Goal: Task Accomplishment & Management: Complete application form

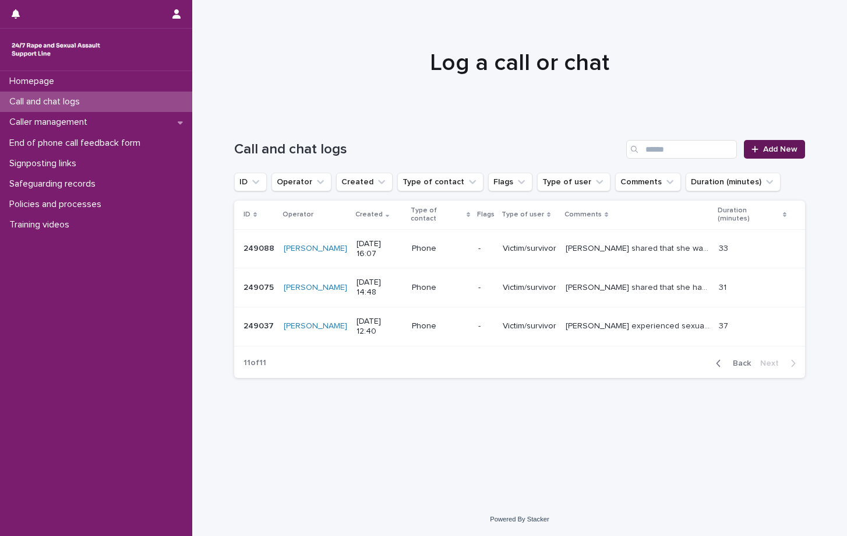
click at [791, 153] on link "Add New" at bounding box center [774, 149] width 61 height 19
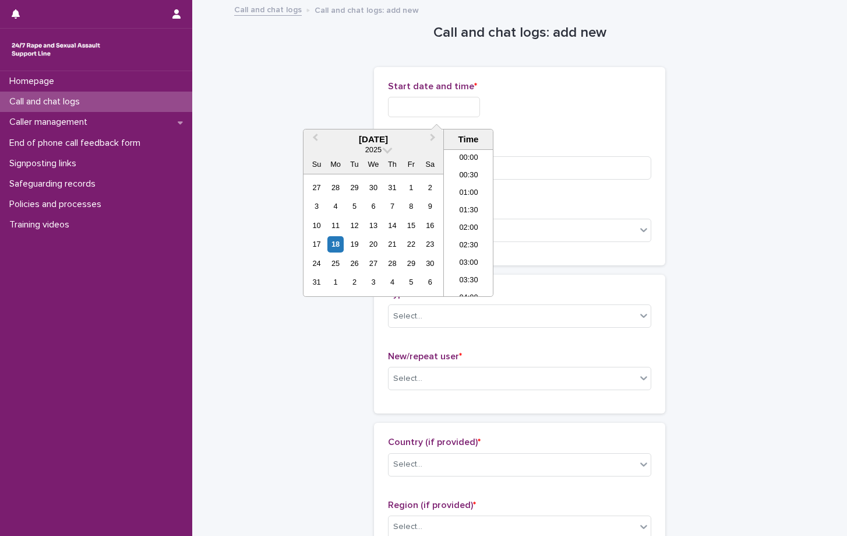
click at [437, 100] on input "text" at bounding box center [434, 107] width 92 height 20
click at [471, 201] on li "21:00" at bounding box center [469, 199] width 50 height 17
click at [472, 108] on input "**********" at bounding box center [434, 107] width 92 height 20
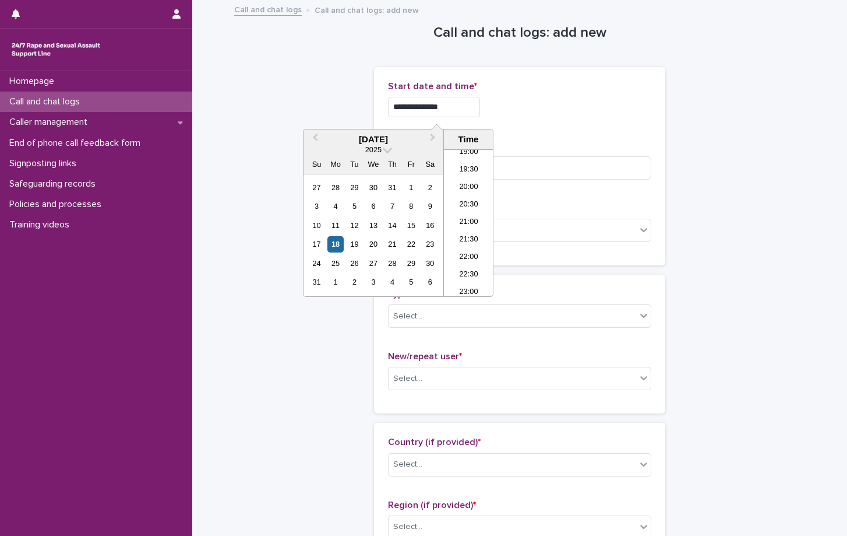
type input "**********"
click at [546, 119] on div "**********" at bounding box center [519, 103] width 263 height 45
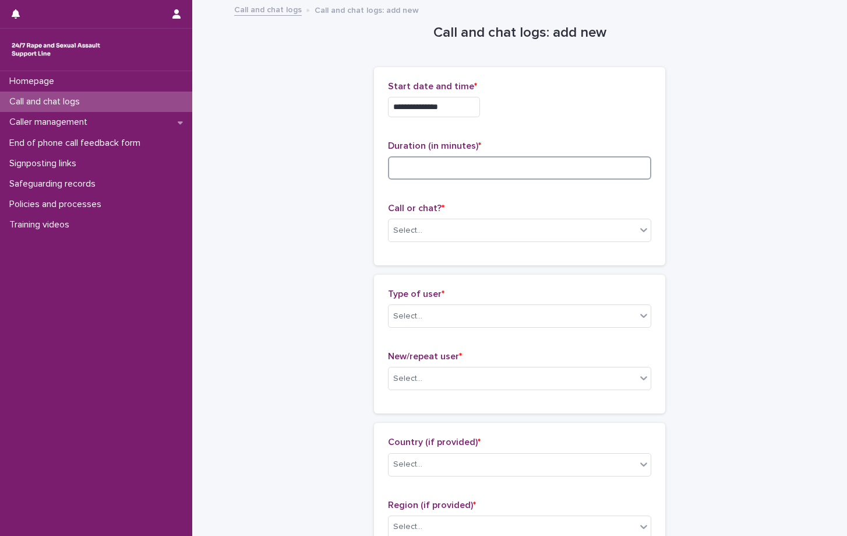
click at [422, 171] on input at bounding box center [519, 167] width 263 height 23
type input "**"
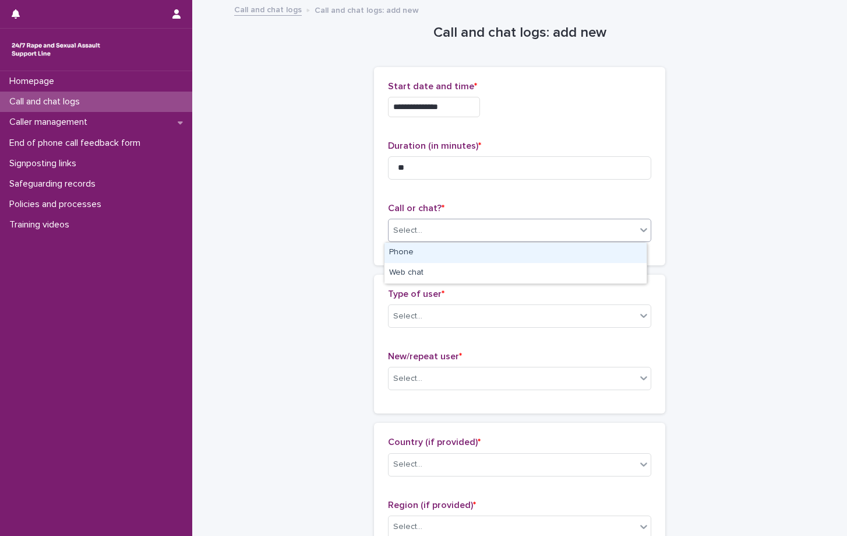
click at [466, 231] on div "Select..." at bounding box center [513, 230] width 248 height 19
click at [417, 252] on div "Phone" at bounding box center [516, 252] width 262 height 20
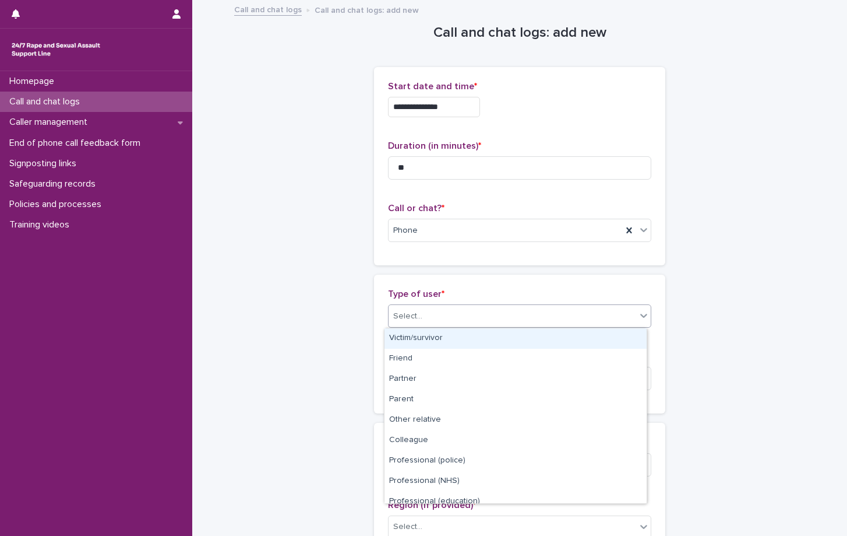
click at [430, 316] on div "Select..." at bounding box center [513, 316] width 248 height 19
click at [436, 334] on div "Victim/survivor" at bounding box center [516, 338] width 262 height 20
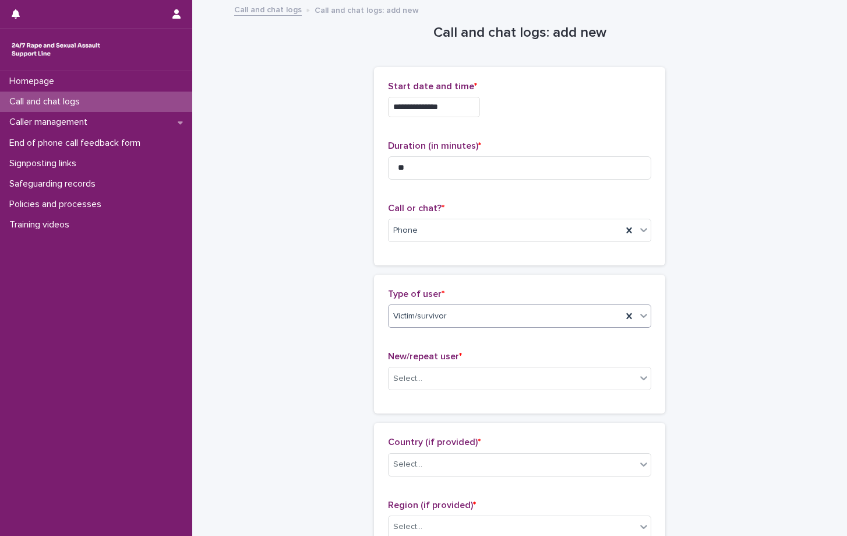
scroll to position [175, 0]
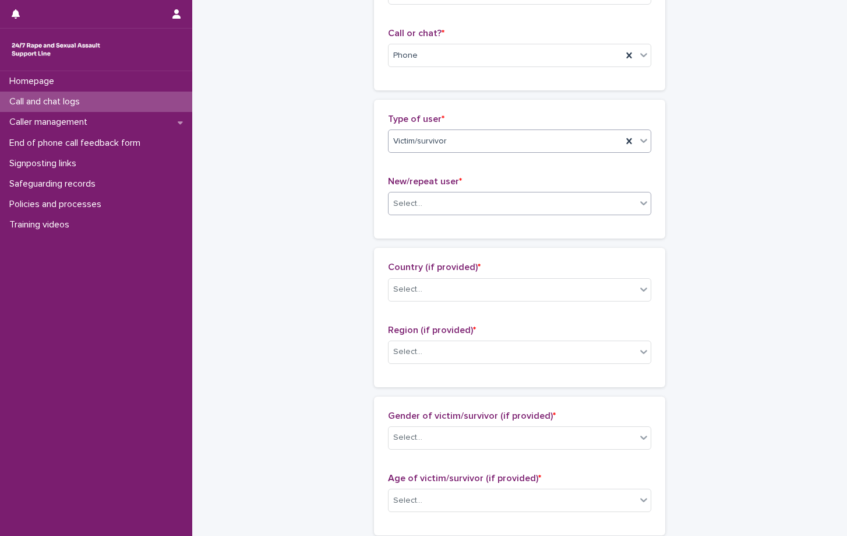
click at [430, 205] on div "Select..." at bounding box center [513, 203] width 248 height 19
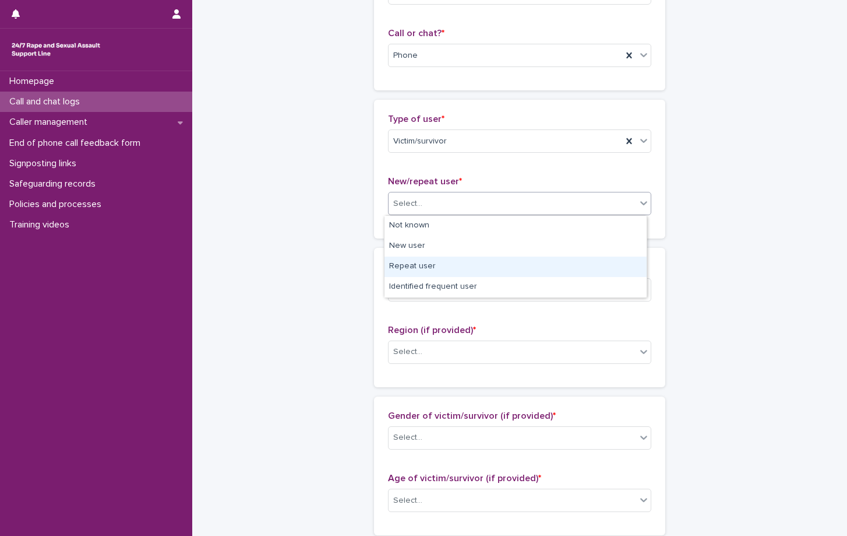
click at [422, 265] on div "Repeat user" at bounding box center [516, 266] width 262 height 20
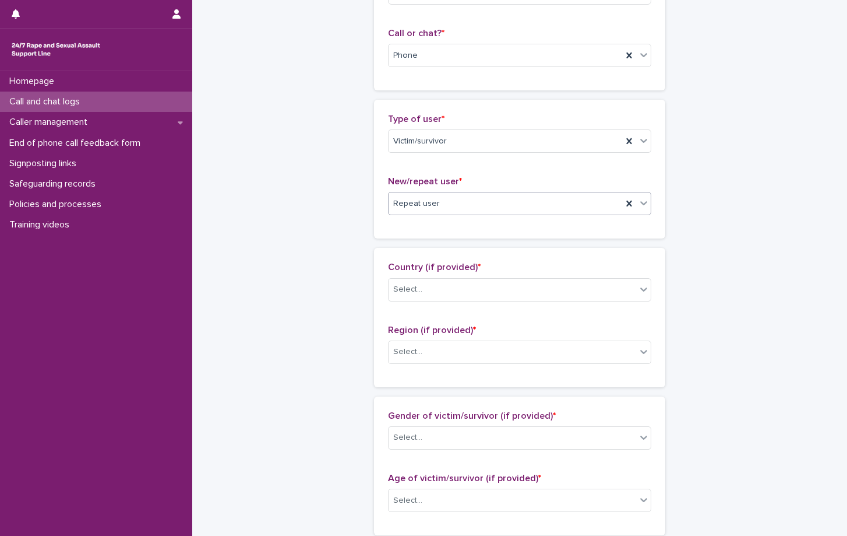
scroll to position [291, 0]
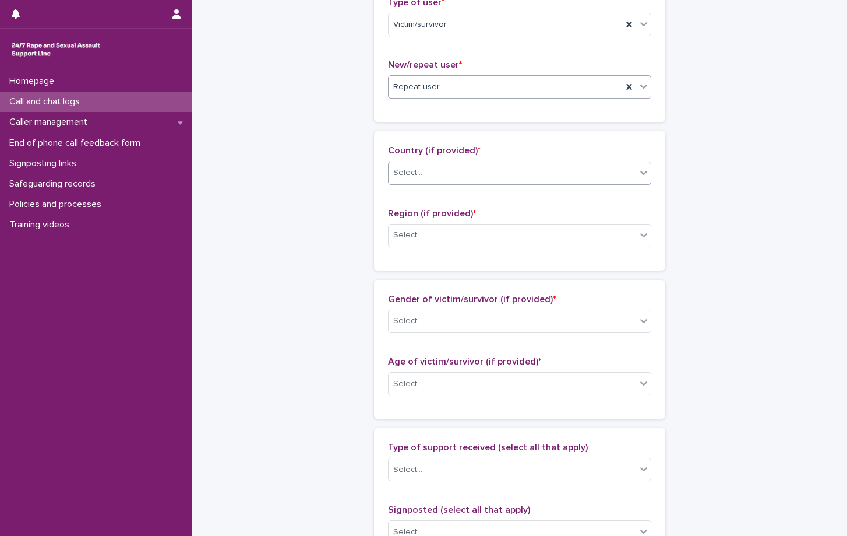
click at [413, 175] on div "Select..." at bounding box center [407, 173] width 29 height 12
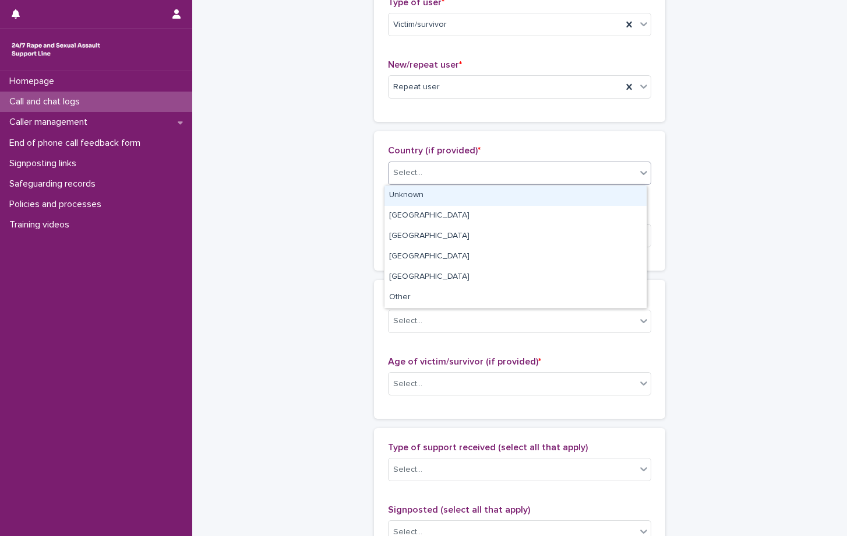
click at [417, 196] on div "Unknown" at bounding box center [516, 195] width 262 height 20
click at [429, 178] on div at bounding box center [429, 173] width 1 height 12
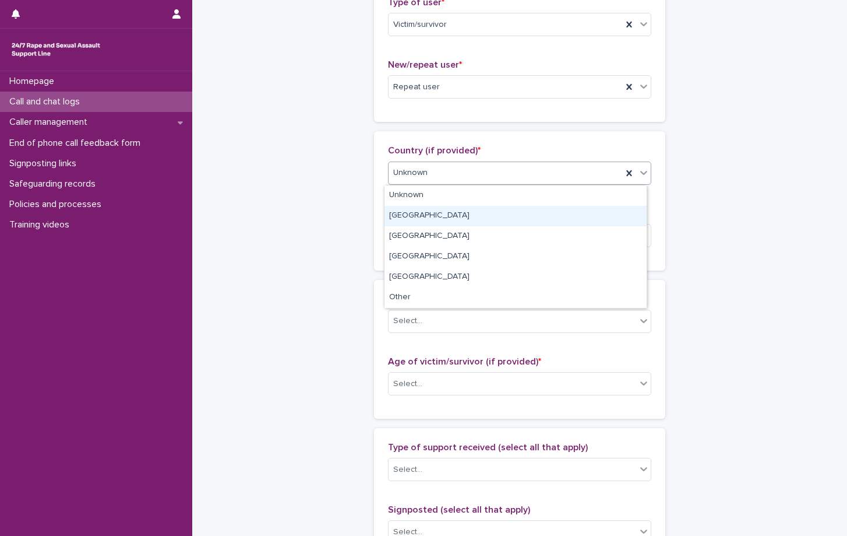
drag, startPoint x: 424, startPoint y: 205, endPoint x: 423, endPoint y: 220, distance: 15.2
click at [423, 220] on div "[GEOGRAPHIC_DATA]" at bounding box center [516, 216] width 262 height 20
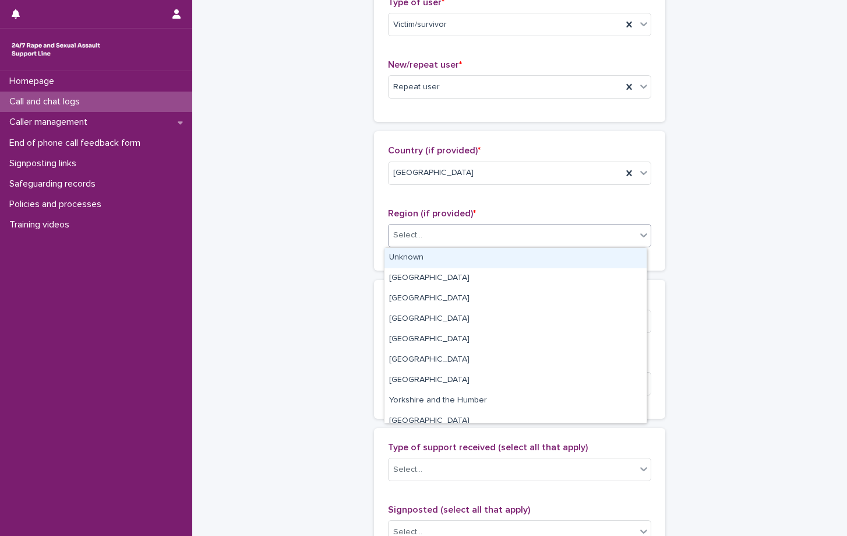
click at [430, 245] on div "Select..." at bounding box center [513, 235] width 248 height 19
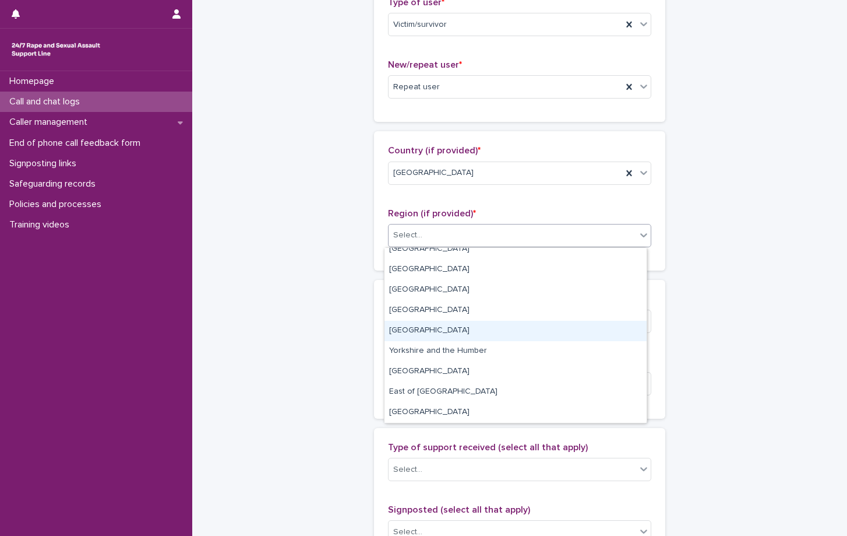
scroll to position [0, 0]
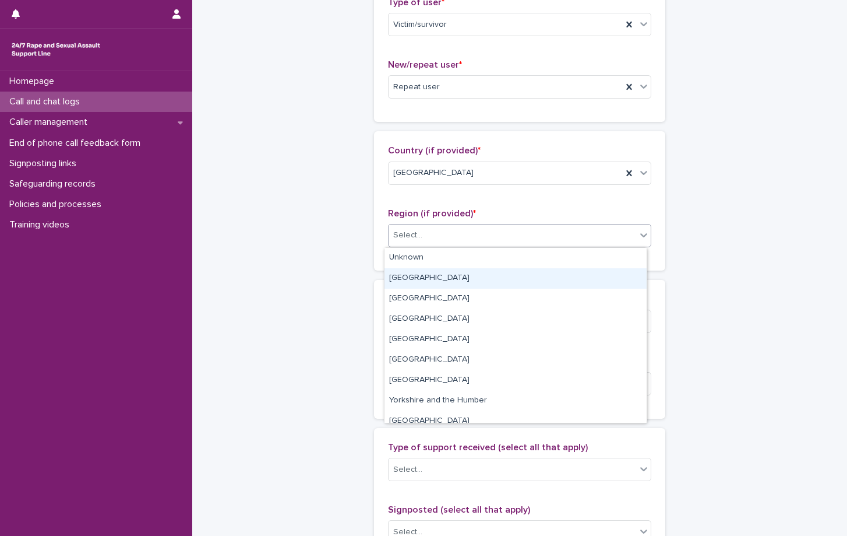
click at [414, 284] on div "[GEOGRAPHIC_DATA]" at bounding box center [516, 278] width 262 height 20
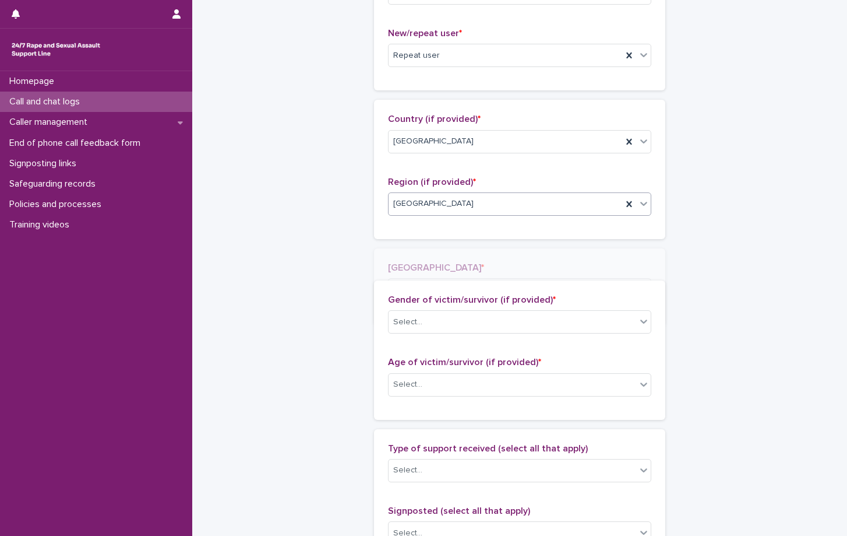
scroll to position [334, 0]
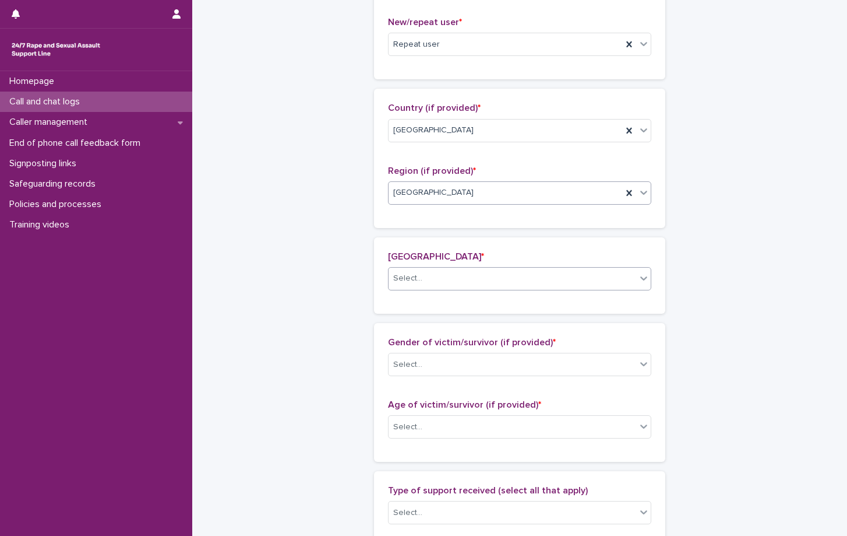
click at [426, 267] on div "Select..." at bounding box center [519, 278] width 263 height 23
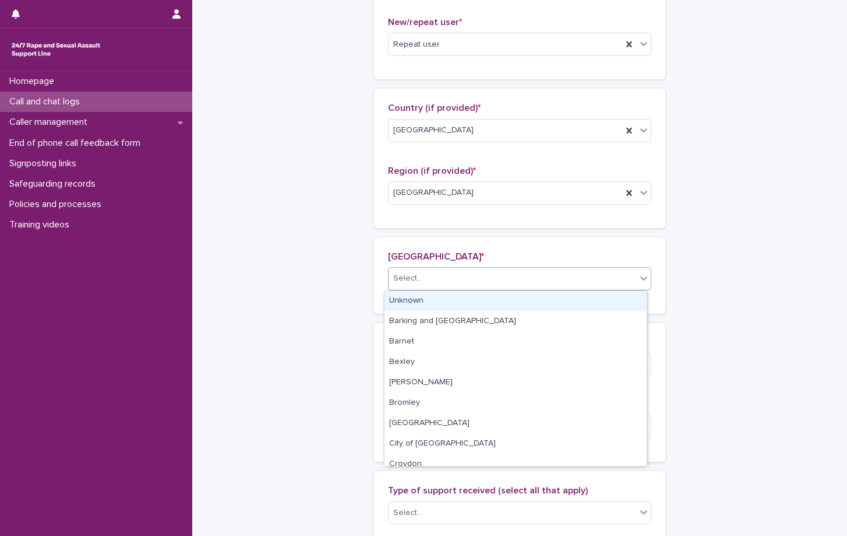
click at [421, 296] on div "Unknown" at bounding box center [516, 301] width 262 height 20
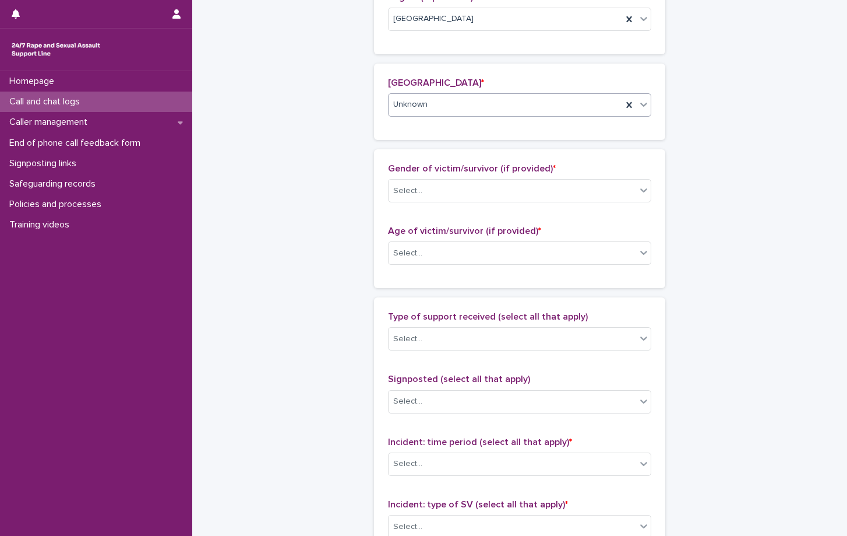
scroll to position [509, 0]
click at [423, 254] on div "Select..." at bounding box center [513, 251] width 248 height 19
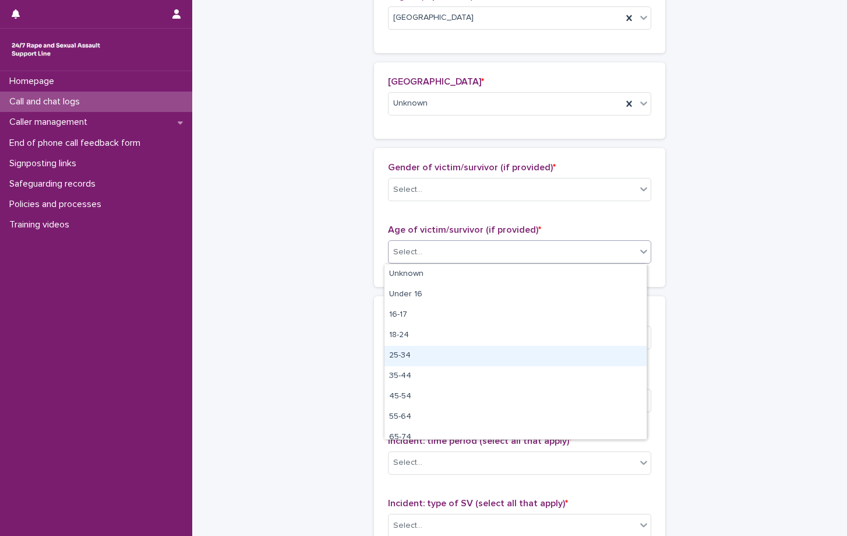
click at [407, 356] on div "25-34" at bounding box center [516, 356] width 262 height 20
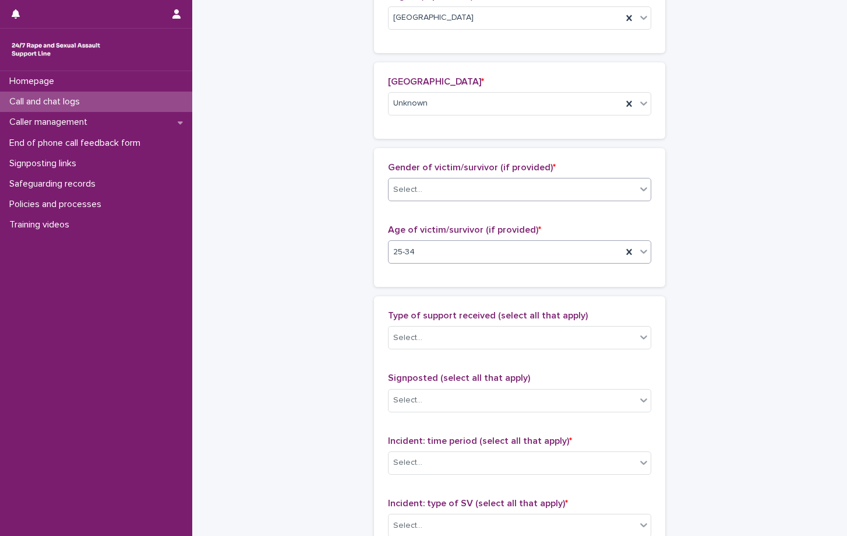
click at [427, 189] on div "Select..." at bounding box center [513, 189] width 248 height 19
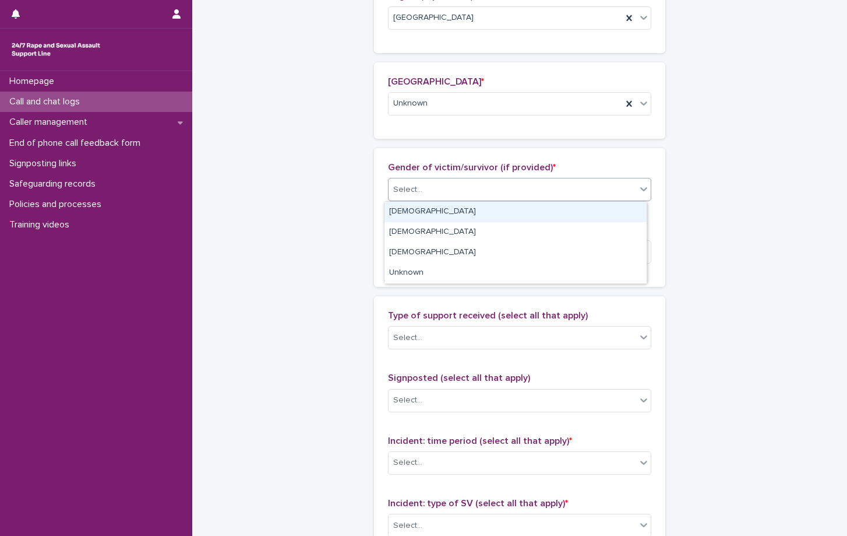
click at [416, 217] on div "[DEMOGRAPHIC_DATA]" at bounding box center [516, 212] width 262 height 20
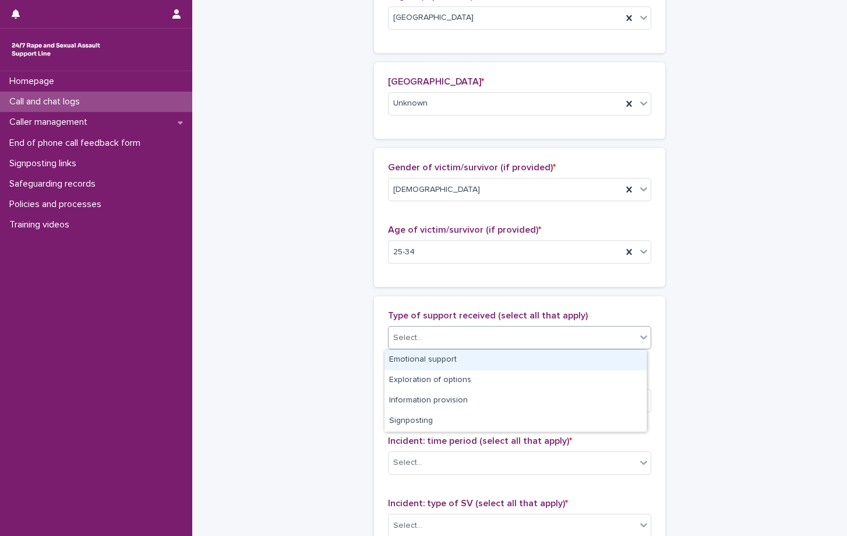
click at [424, 332] on div "Select..." at bounding box center [513, 337] width 248 height 19
click at [432, 355] on div "Emotional support" at bounding box center [516, 360] width 262 height 20
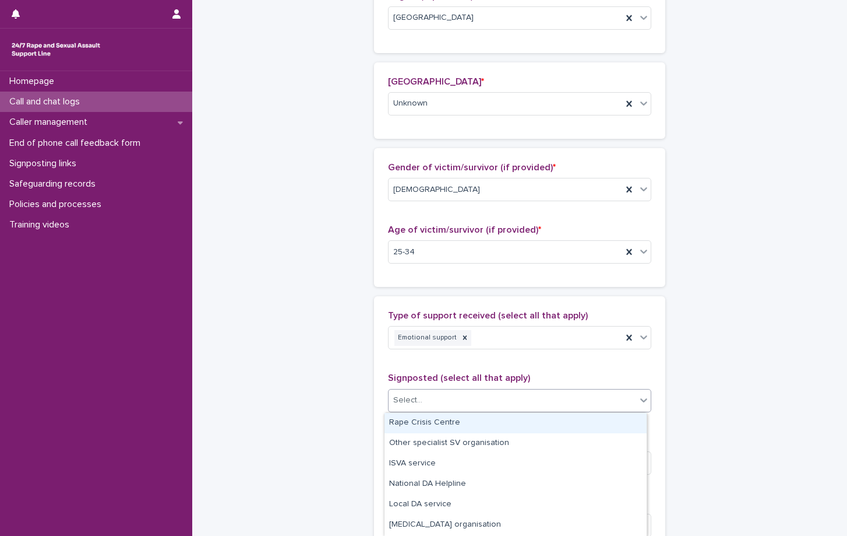
click at [466, 399] on div "Select..." at bounding box center [513, 399] width 248 height 19
click at [811, 374] on div "**********" at bounding box center [519, 195] width 655 height 1406
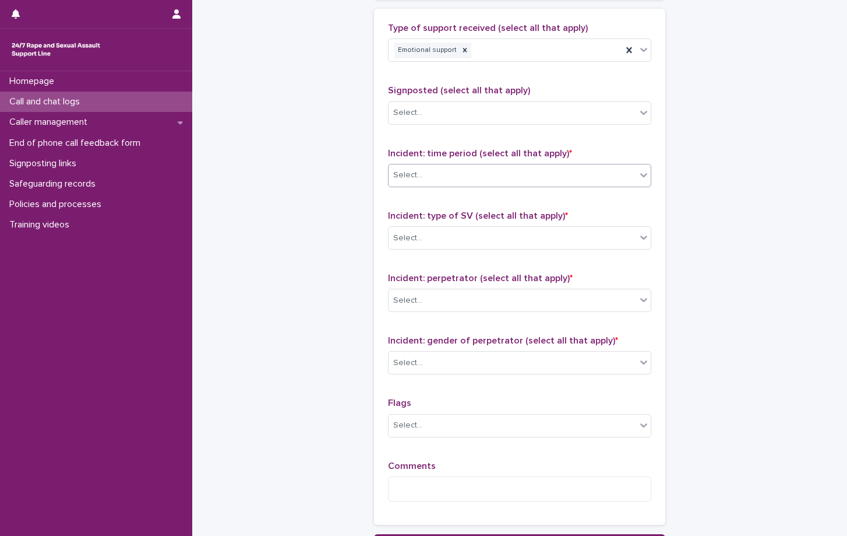
scroll to position [800, 0]
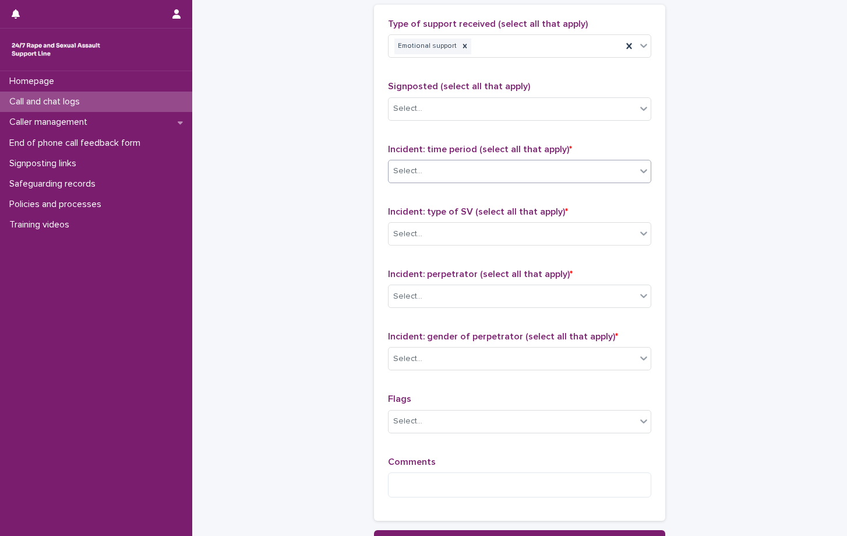
click at [454, 173] on div "Select..." at bounding box center [513, 170] width 248 height 19
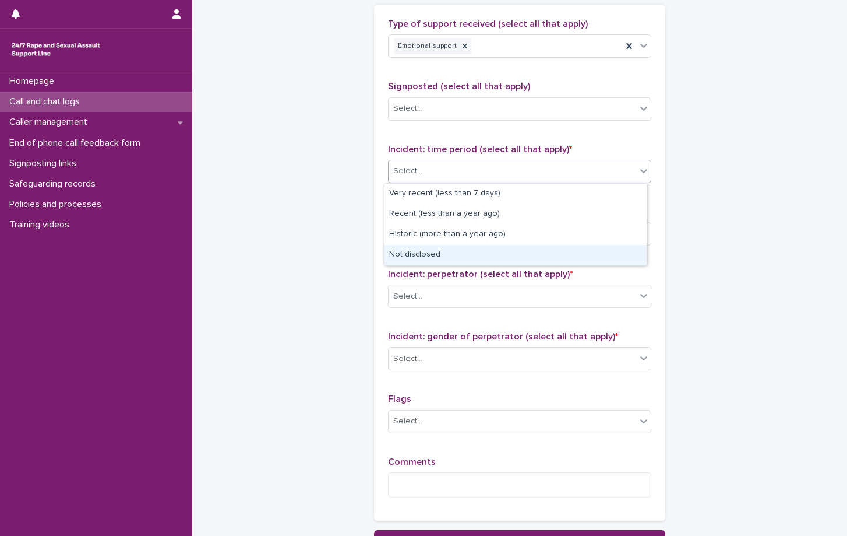
click at [411, 259] on div "Not disclosed" at bounding box center [516, 255] width 262 height 20
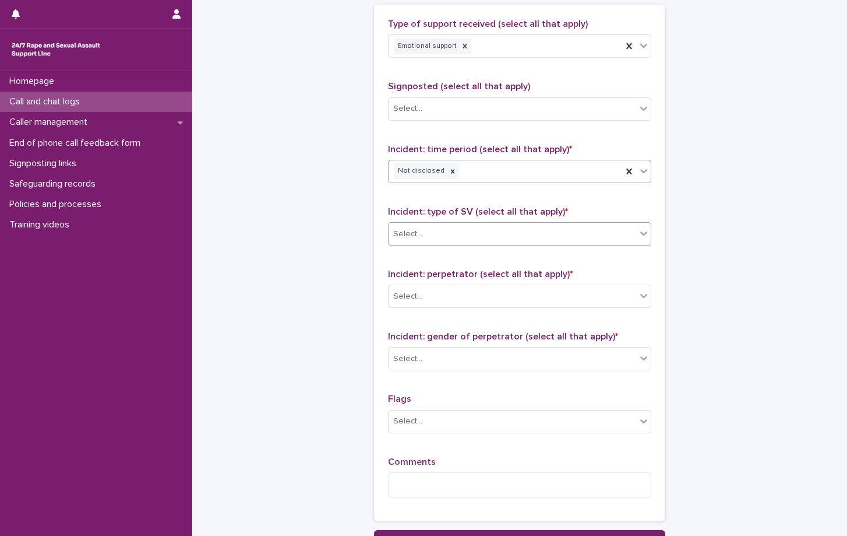
click at [434, 231] on div "Select..." at bounding box center [513, 233] width 248 height 19
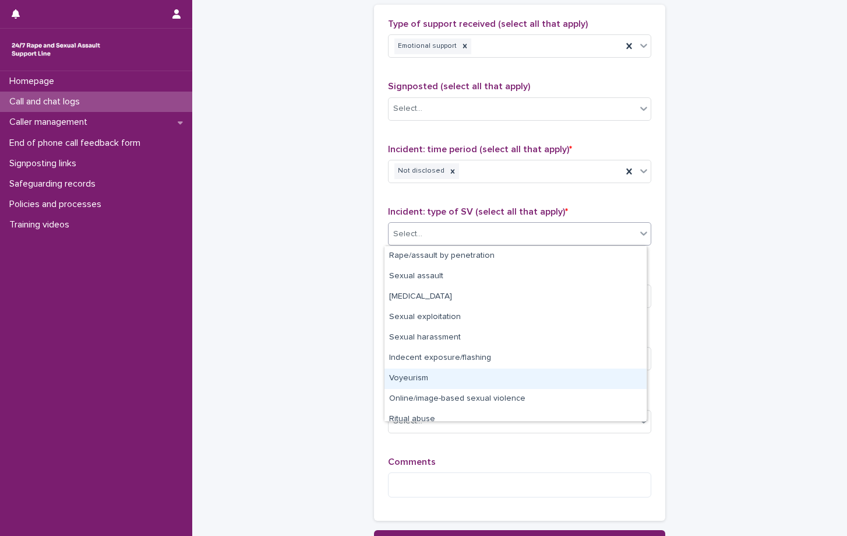
scroll to position [29, 0]
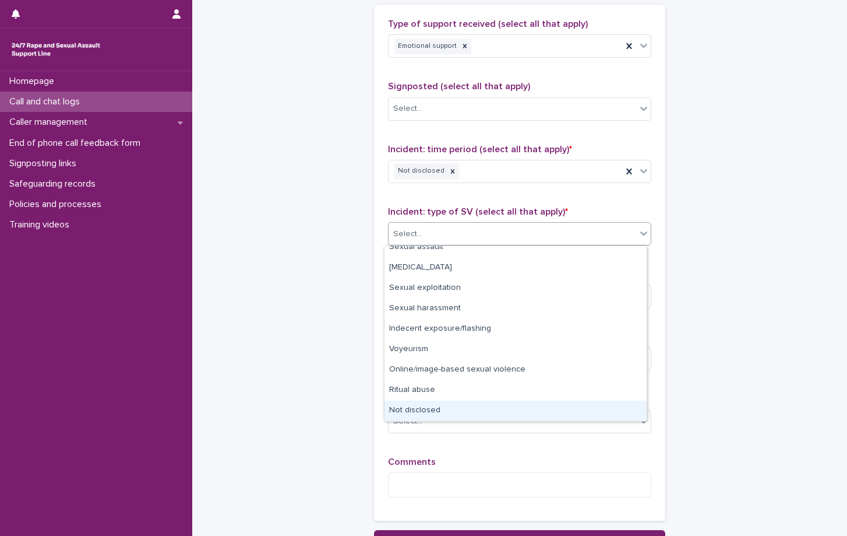
click at [416, 414] on div "Not disclosed" at bounding box center [516, 410] width 262 height 20
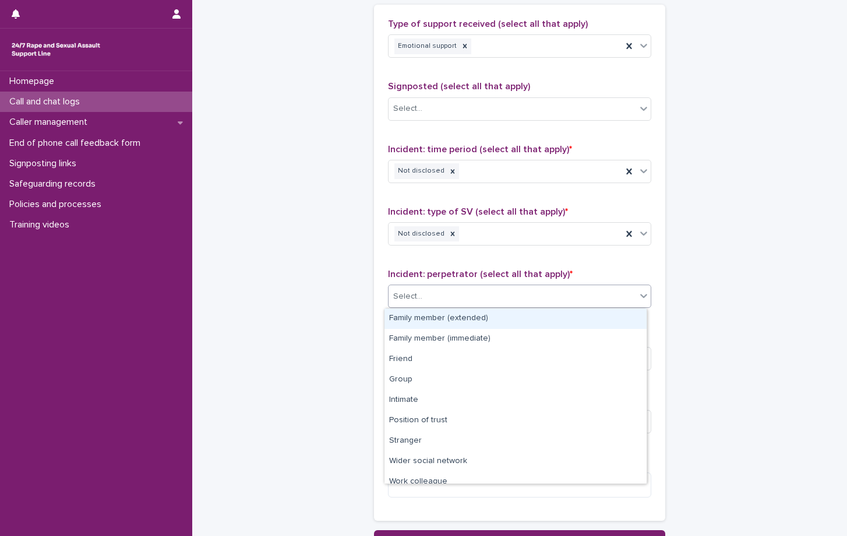
click at [449, 304] on div "Select..." at bounding box center [513, 296] width 248 height 19
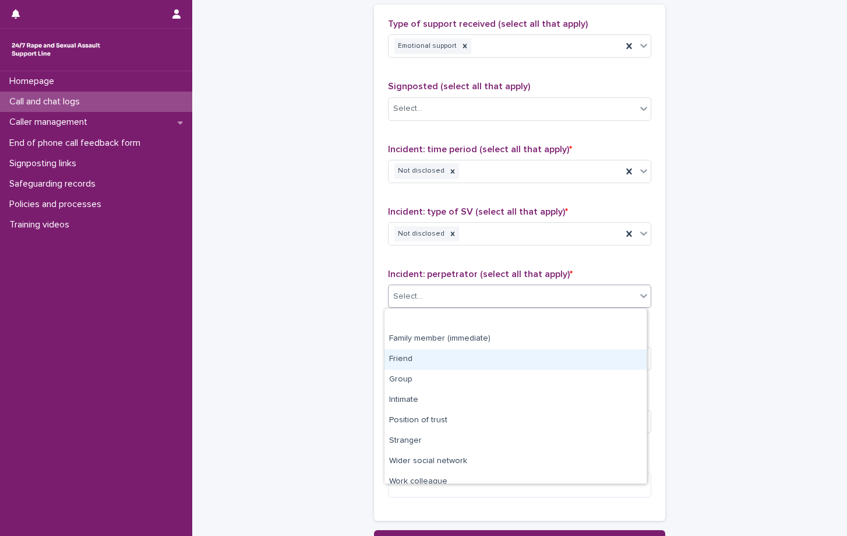
scroll to position [50, 0]
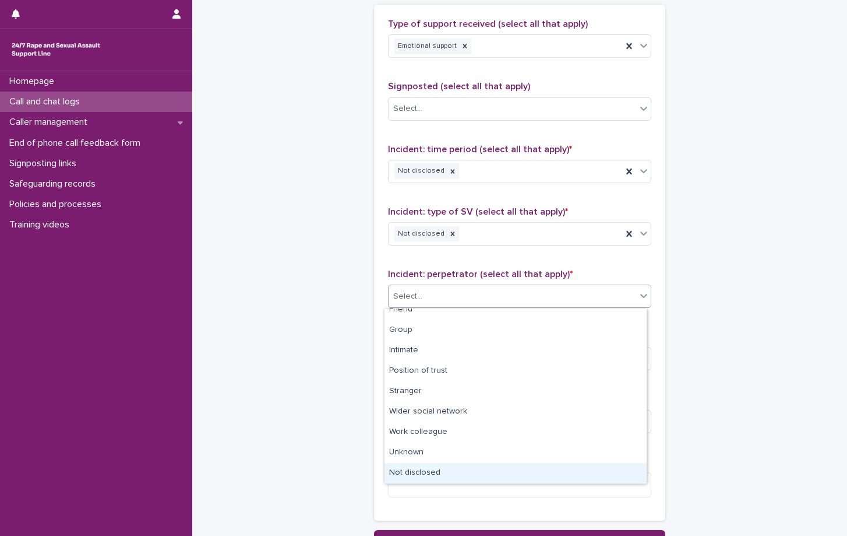
click at [428, 475] on div "Not disclosed" at bounding box center [516, 473] width 262 height 20
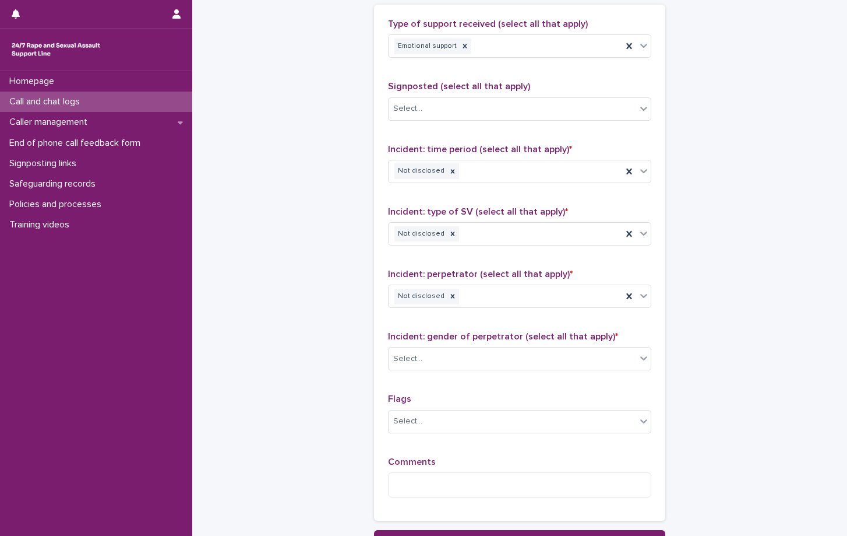
click at [456, 376] on div "Incident: gender of perpetrator (select all that apply) * Select..." at bounding box center [519, 355] width 263 height 48
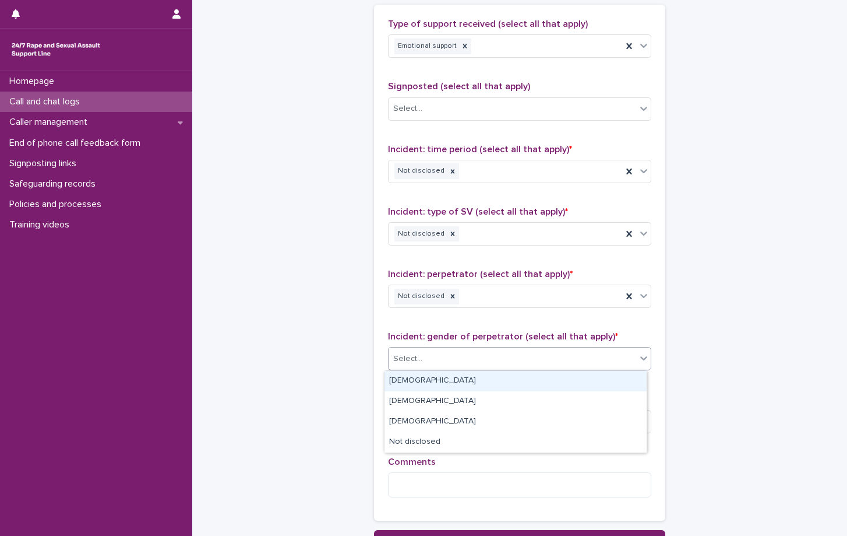
click at [452, 363] on div "Select..." at bounding box center [513, 358] width 248 height 19
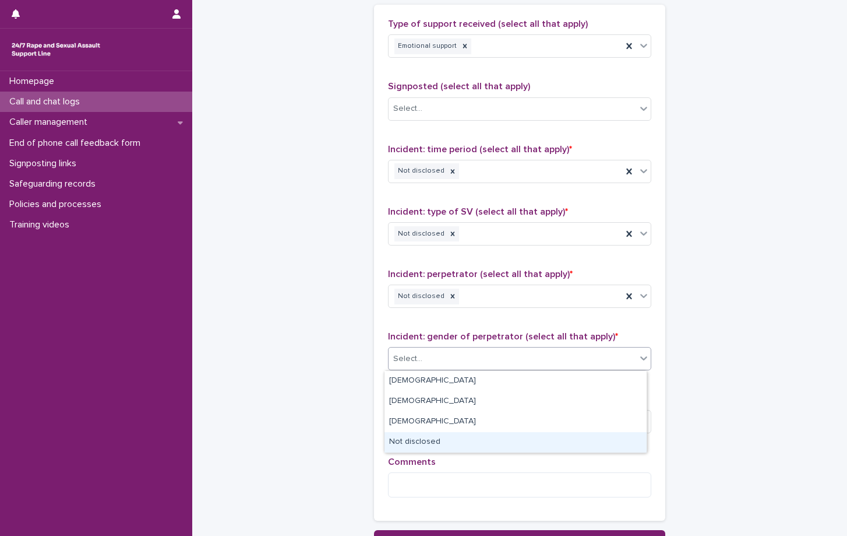
click at [438, 442] on div "Not disclosed" at bounding box center [516, 442] width 262 height 20
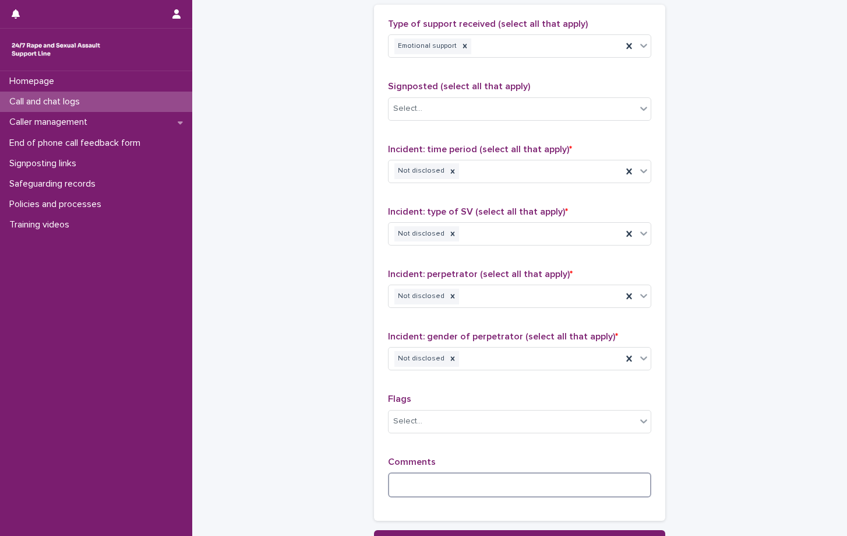
click at [463, 481] on textarea at bounding box center [519, 484] width 263 height 25
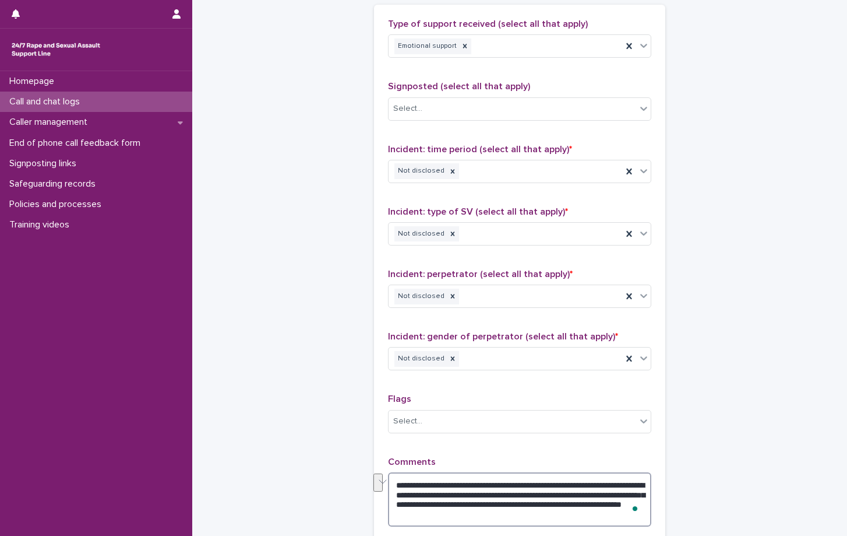
drag, startPoint x: 507, startPoint y: 503, endPoint x: 545, endPoint y: 515, distance: 39.8
click at [545, 515] on textarea "**********" at bounding box center [519, 499] width 263 height 54
click at [555, 494] on textarea "**********" at bounding box center [519, 494] width 263 height 44
paste textarea "**********"
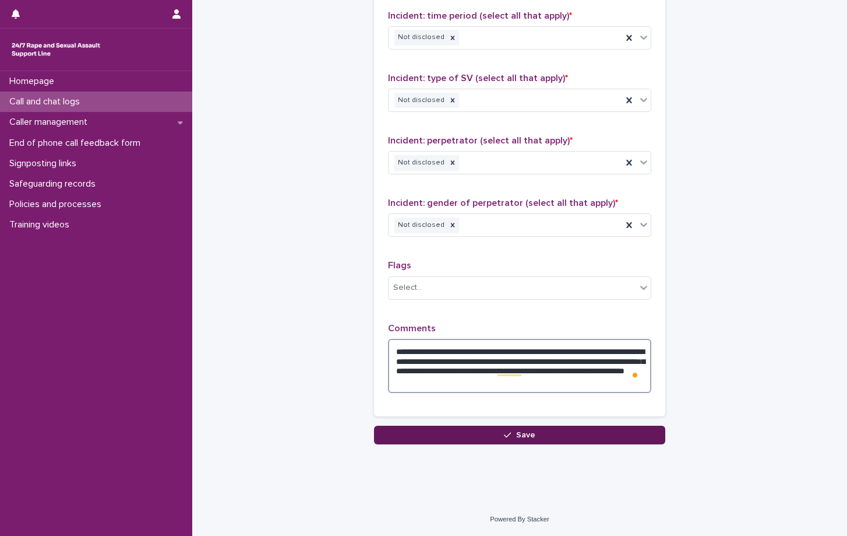
type textarea "**********"
click at [504, 439] on button "Save" at bounding box center [519, 434] width 291 height 19
